Goal: Task Accomplishment & Management: Manage account settings

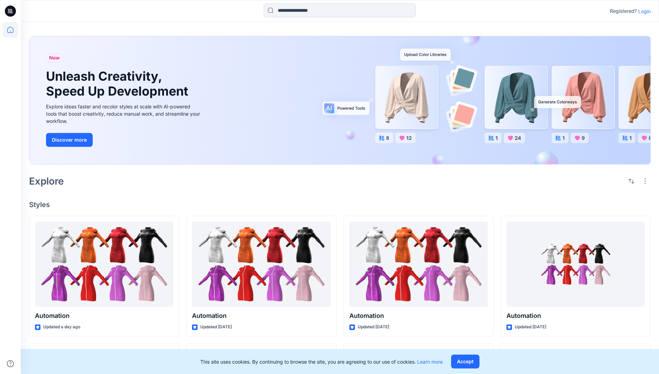
click at [643, 11] on p "Login" at bounding box center [644, 11] width 12 height 7
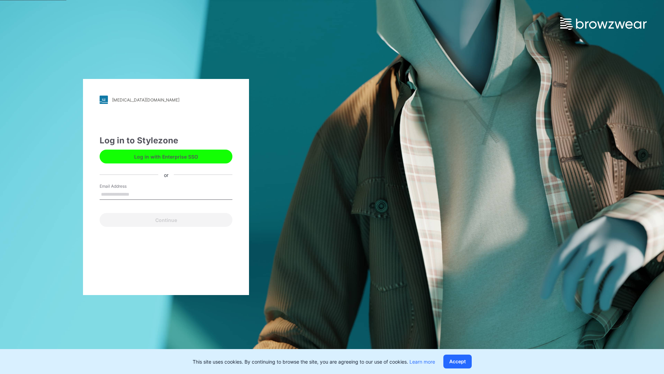
click at [137, 194] on input "Email Address" at bounding box center [166, 194] width 133 height 10
type input "**********"
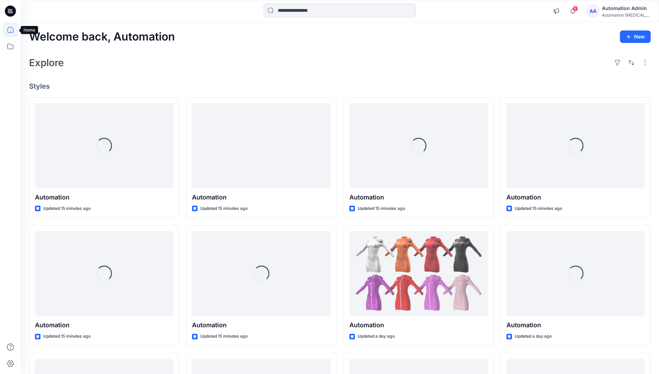
click at [13, 30] on icon at bounding box center [10, 30] width 6 height 6
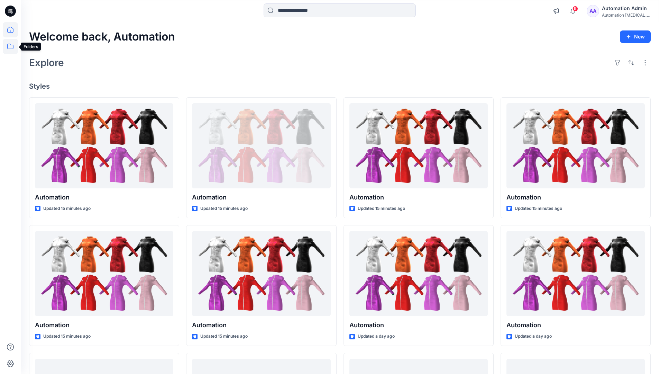
click at [9, 49] on icon at bounding box center [10, 47] width 6 height 6
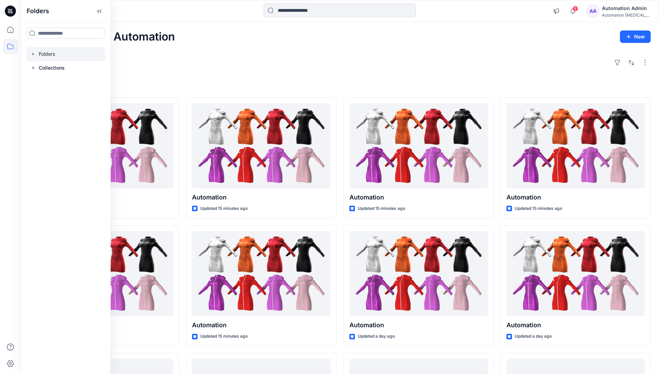
click at [44, 56] on div at bounding box center [65, 54] width 79 height 14
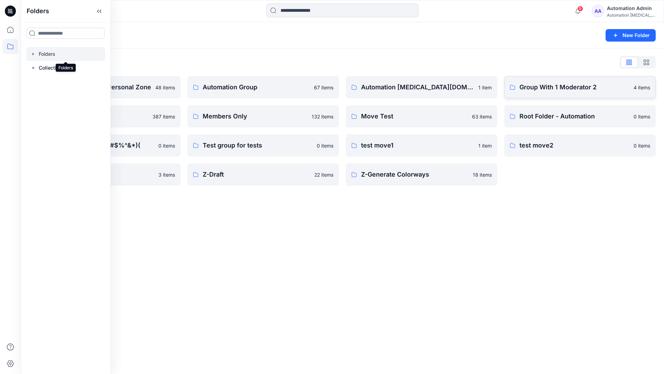
click at [546, 91] on p "Group With 1 Moderator 2" at bounding box center [574, 87] width 110 height 10
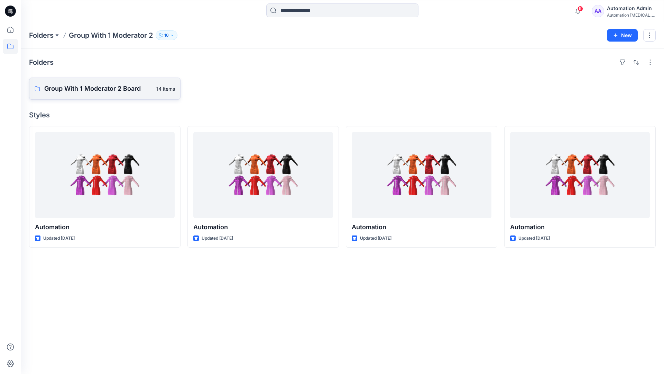
click at [122, 91] on p "Group With 1 Moderator 2 Board" at bounding box center [98, 89] width 108 height 10
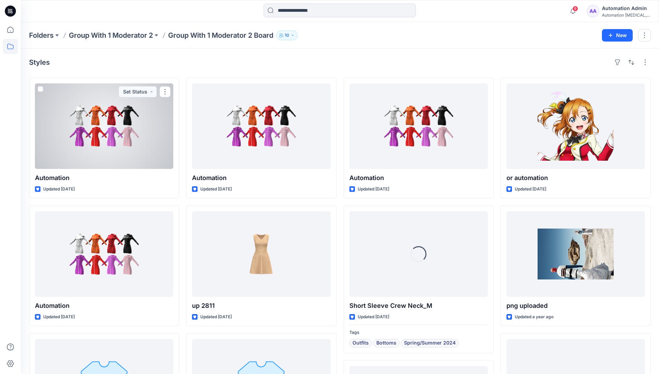
scroll to position [67, 0]
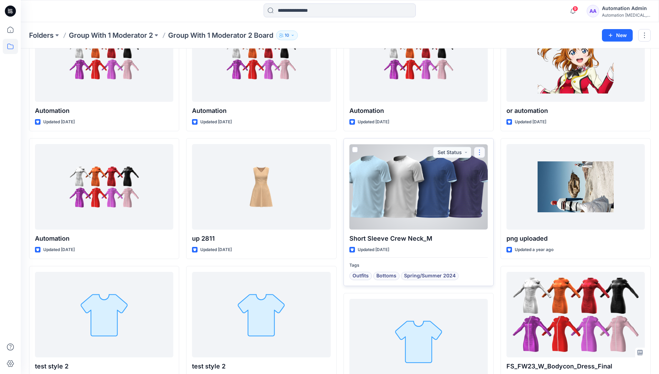
click at [478, 153] on button "button" at bounding box center [479, 152] width 11 height 11
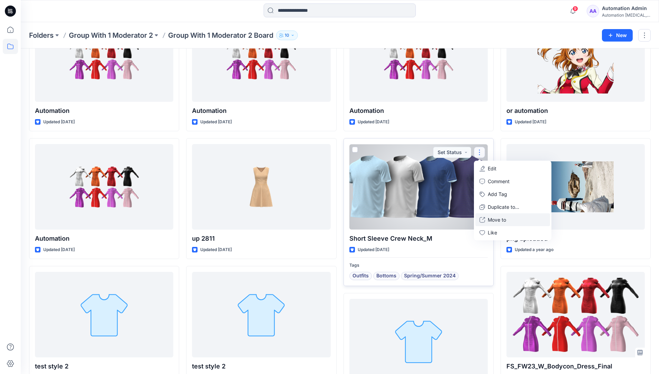
click at [497, 219] on p "Move to" at bounding box center [497, 219] width 18 height 7
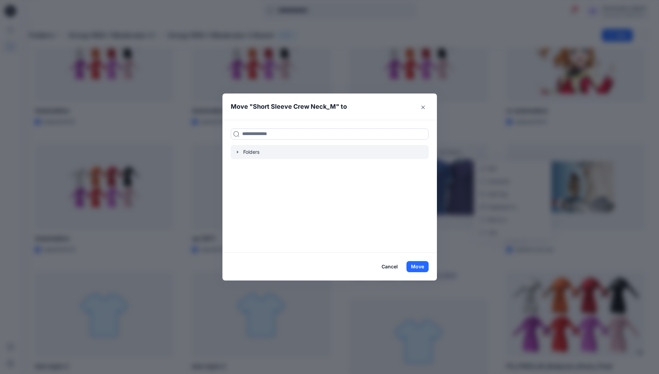
click at [240, 153] on icon "button" at bounding box center [238, 152] width 6 height 6
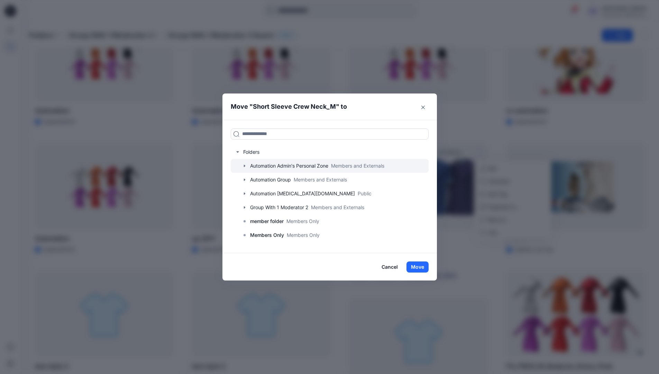
click at [245, 166] on icon "button" at bounding box center [243, 165] width 1 height 2
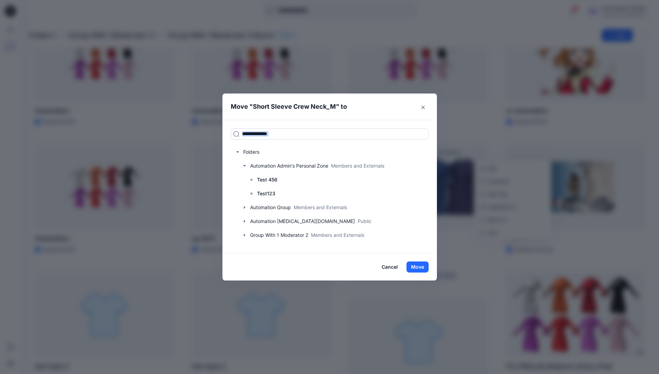
drag, startPoint x: 246, startPoint y: 166, endPoint x: 292, endPoint y: 120, distance: 64.8
click at [292, 120] on div "Folders Automation Admin's Personal Zone Members and Externals Test 456 Test123…" at bounding box center [329, 186] width 214 height 133
click at [286, 136] on input at bounding box center [330, 133] width 198 height 11
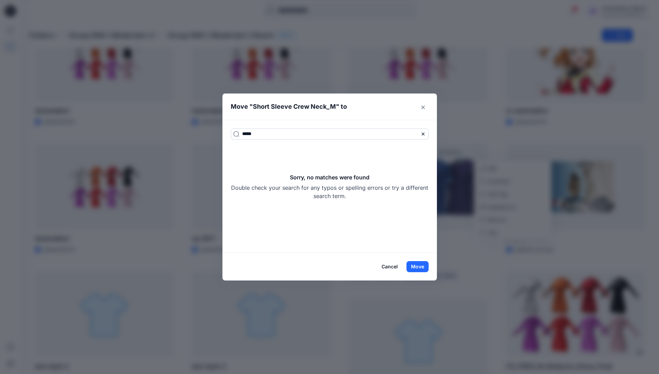
type input "*****"
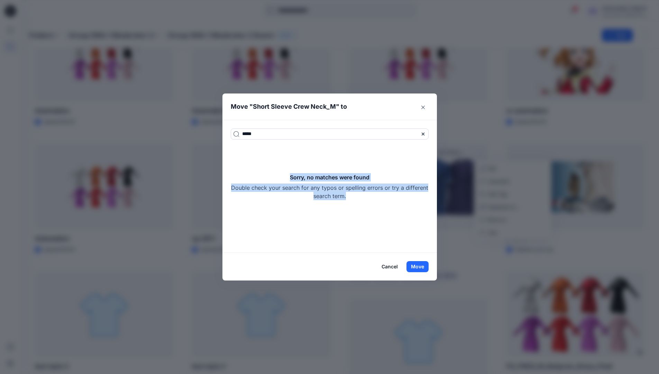
drag, startPoint x: 286, startPoint y: 136, endPoint x: 382, endPoint y: 196, distance: 113.0
click at [382, 196] on div "Sorry, no matches were found Double check your search for any typos or spelling…" at bounding box center [330, 186] width 198 height 27
click at [424, 134] on icon at bounding box center [423, 134] width 6 height 6
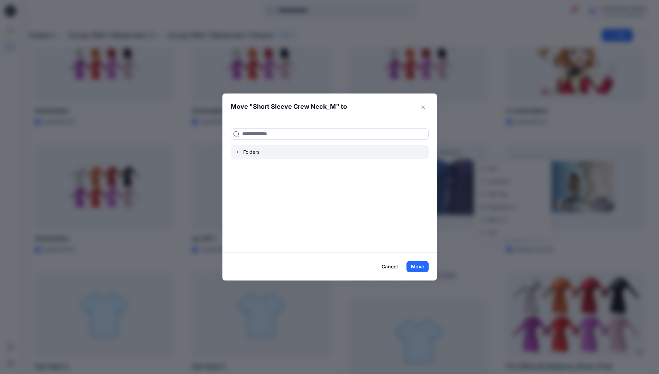
click at [240, 153] on icon "button" at bounding box center [238, 152] width 6 height 6
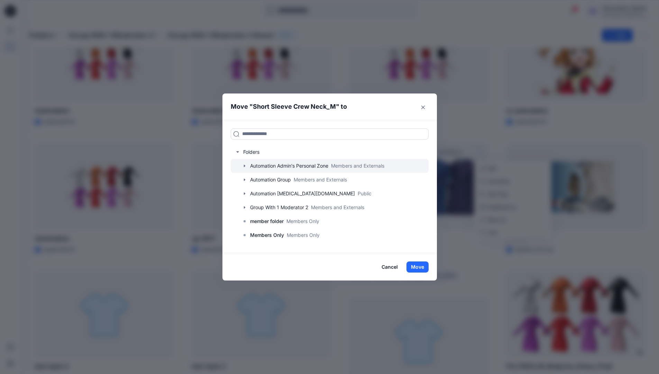
click at [245, 166] on icon "button" at bounding box center [243, 165] width 1 height 2
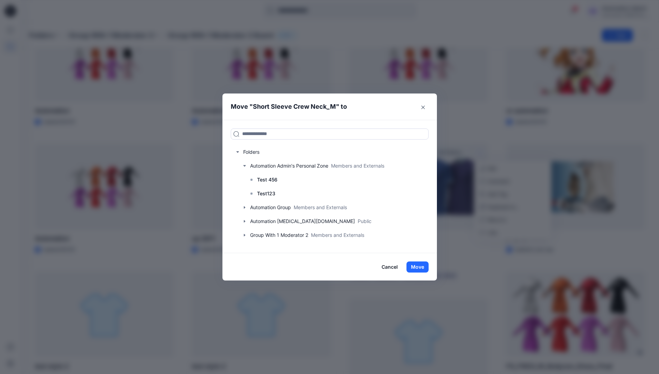
click at [396, 268] on button "Cancel" at bounding box center [389, 266] width 25 height 11
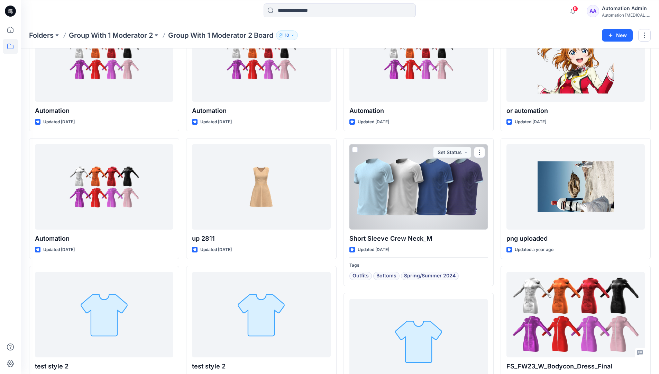
click at [620, 13] on div "Automation testim..." at bounding box center [626, 14] width 48 height 5
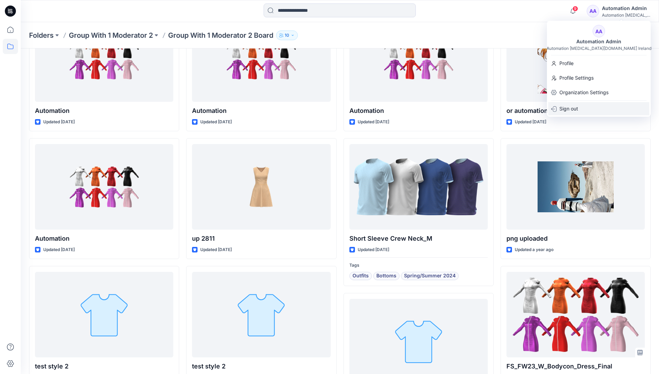
click at [563, 110] on p "Sign out" at bounding box center [568, 108] width 19 height 13
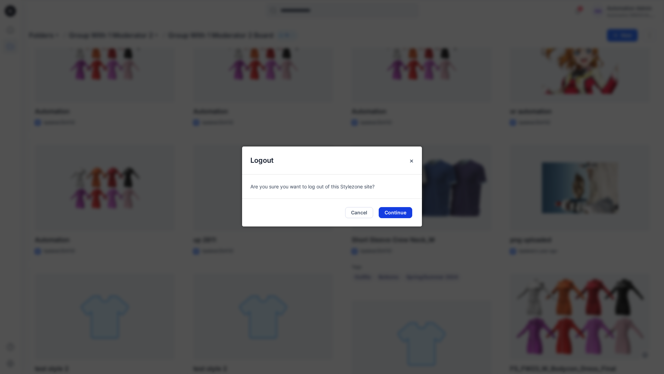
click at [399, 214] on button "Continue" at bounding box center [396, 212] width 34 height 11
